Goal: Find specific page/section: Find specific page/section

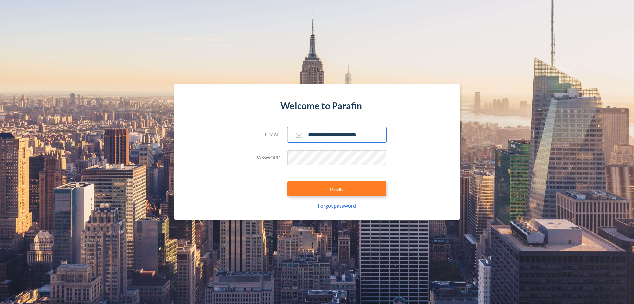
type input "**********"
click at [337, 189] on button "LOGIN" at bounding box center [336, 188] width 99 height 15
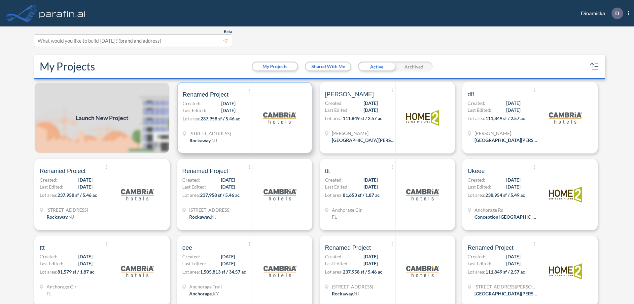
scroll to position [2, 0]
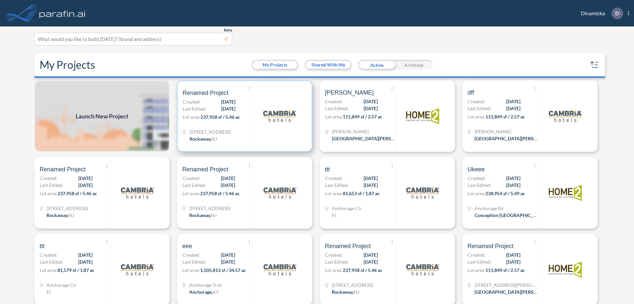
click at [243, 116] on p "Lot area: 237,958 sf / 5.46 ac" at bounding box center [218, 118] width 70 height 10
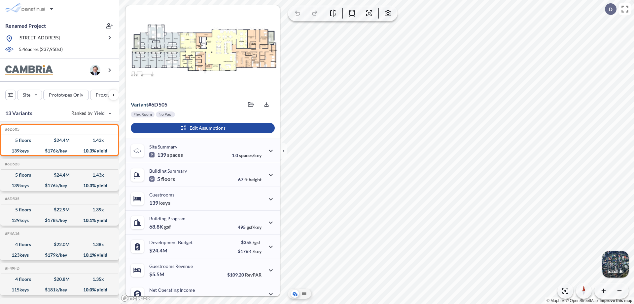
scroll to position [33, 0]
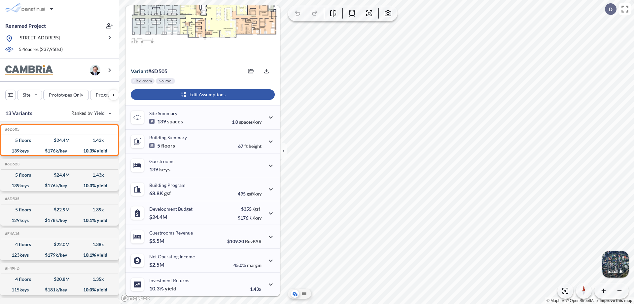
click at [202, 94] on div "button" at bounding box center [203, 94] width 144 height 11
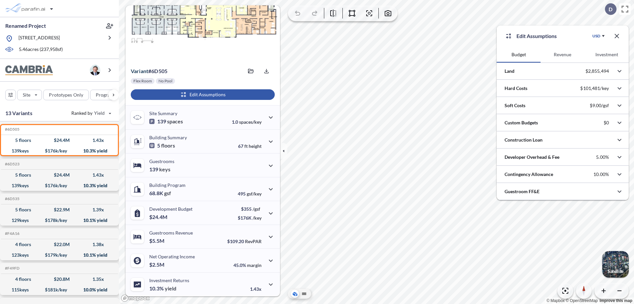
click at [563, 55] on button "Revenue" at bounding box center [563, 55] width 44 height 16
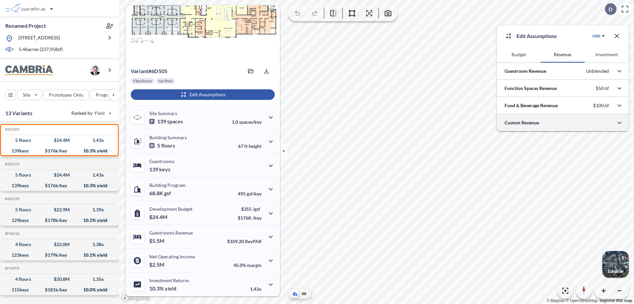
click at [563, 123] on div at bounding box center [563, 122] width 132 height 17
